Goal: Task Accomplishment & Management: Use online tool/utility

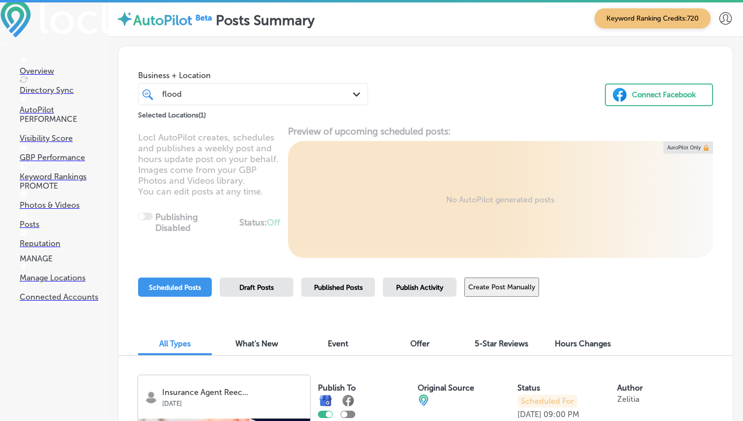
scroll to position [106, 0]
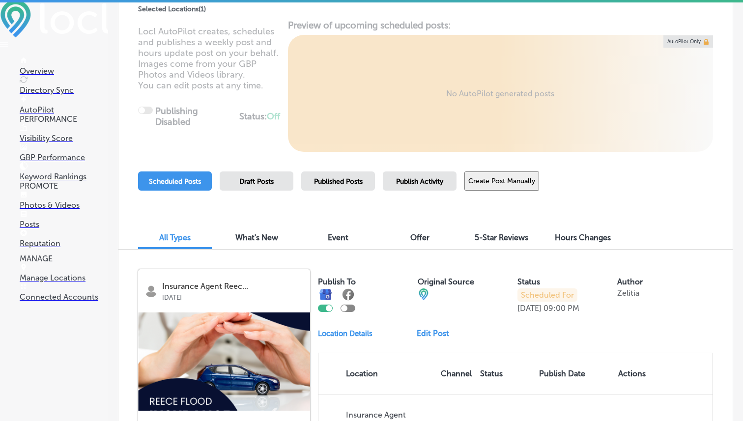
click at [58, 246] on link "Reputation" at bounding box center [64, 238] width 88 height 19
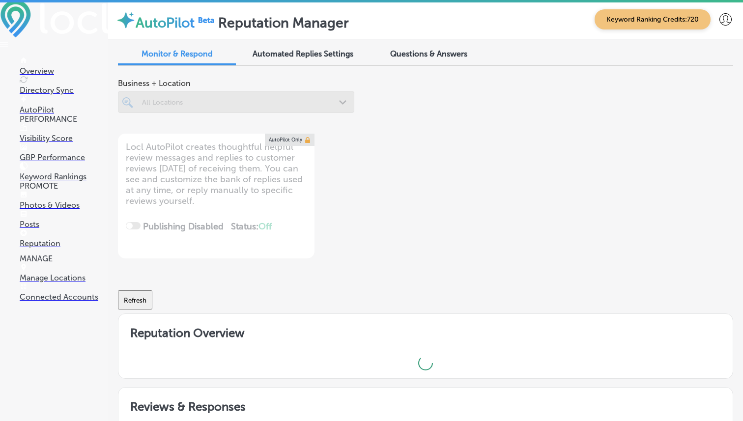
click at [321, 108] on div at bounding box center [236, 102] width 236 height 22
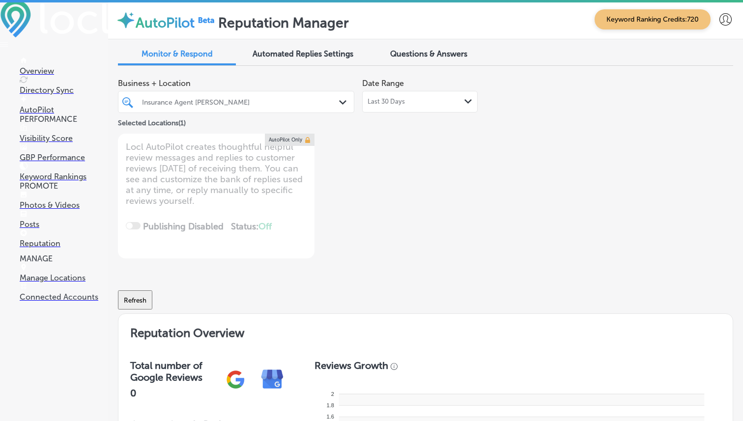
click at [315, 104] on div "Insurance Agent [PERSON_NAME]" at bounding box center [241, 102] width 198 height 8
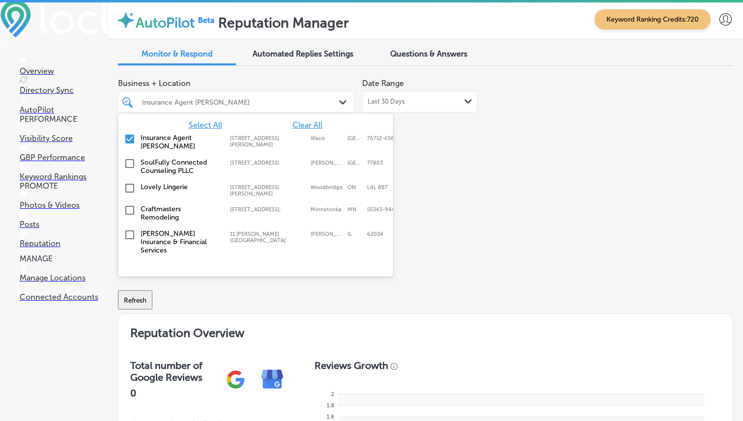
click at [214, 125] on span "Select All" at bounding box center [205, 124] width 33 height 9
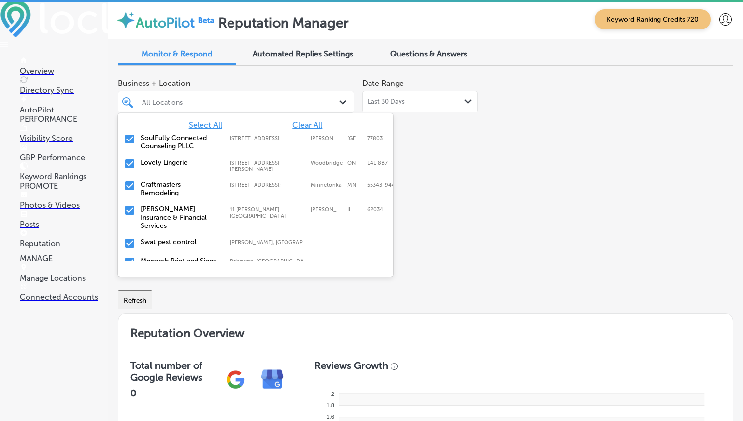
click at [440, 142] on div "Business + Location option [STREET_ADDRESS][PERSON_NAME]. 344 results available…" at bounding box center [302, 166] width 369 height 185
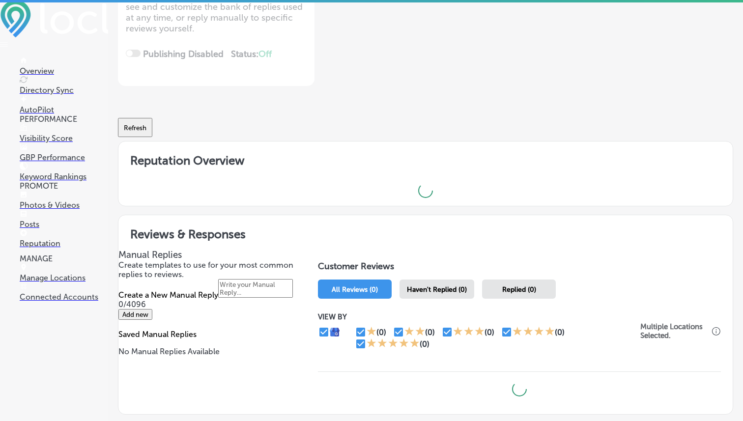
scroll to position [256, 0]
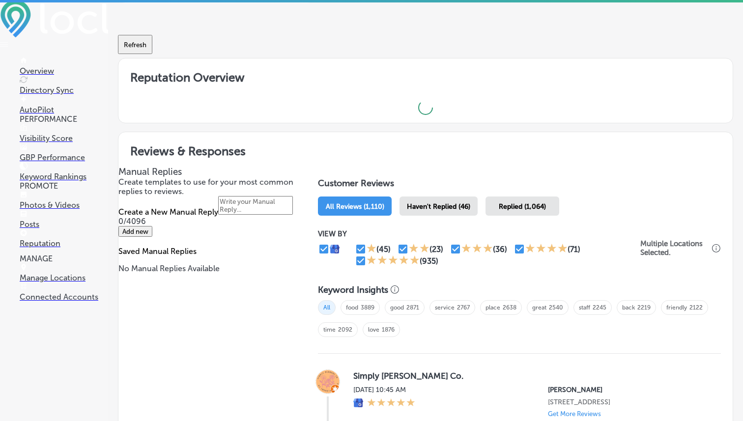
click at [439, 202] on span "Haven't Replied (46)" at bounding box center [438, 206] width 63 height 8
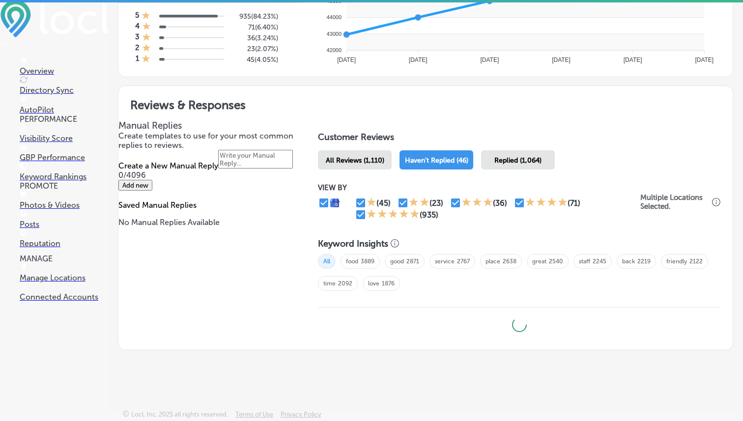
type textarea "x"
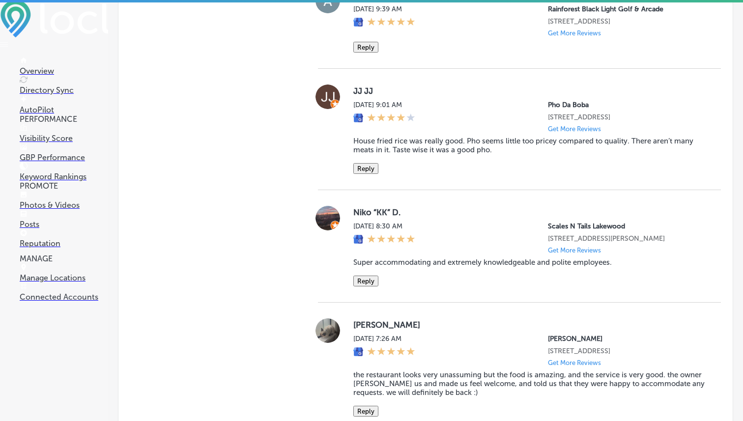
scroll to position [1012, 0]
